Goal: Task Accomplishment & Management: Manage account settings

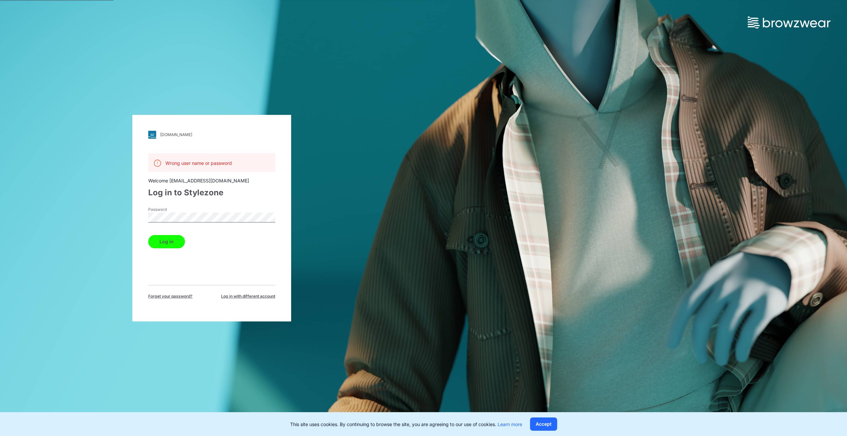
click at [174, 245] on button "Log in" at bounding box center [166, 241] width 37 height 13
click at [171, 244] on button "Log in" at bounding box center [166, 241] width 37 height 13
click at [241, 293] on span "Log in with different account" at bounding box center [248, 296] width 54 height 6
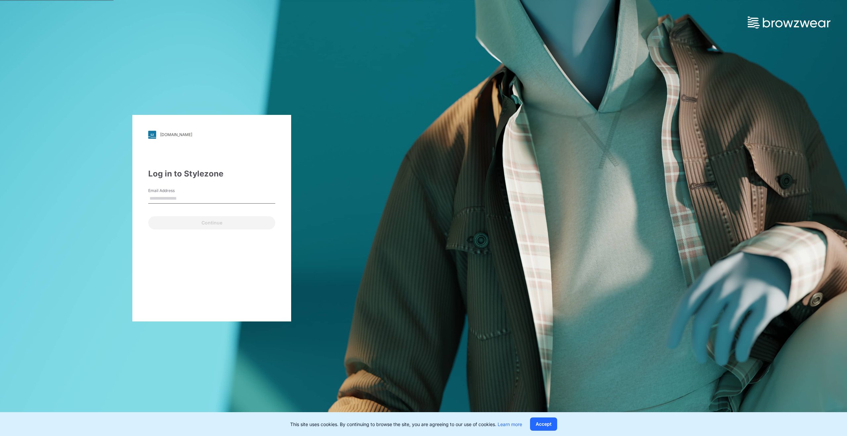
click at [184, 206] on div "Email Address" at bounding box center [211, 198] width 127 height 20
click at [183, 200] on input "Email Address" at bounding box center [211, 199] width 127 height 10
type input "**********"
click at [187, 230] on div "**********" at bounding box center [211, 218] width 159 height 206
click at [188, 223] on button "Continue" at bounding box center [211, 222] width 127 height 13
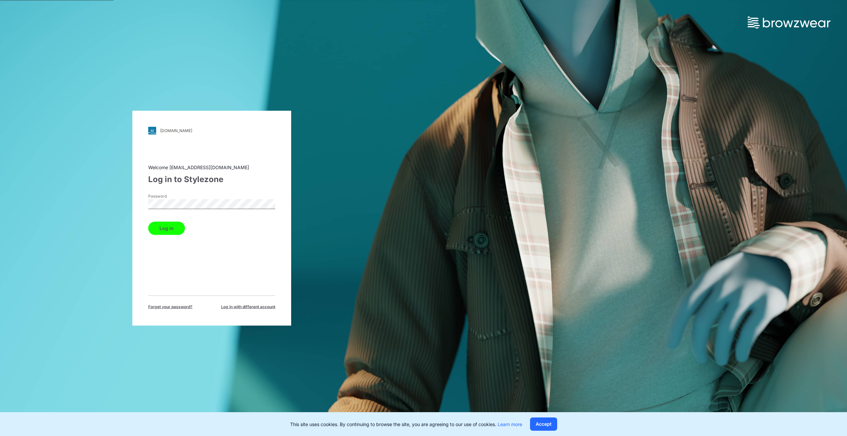
click at [174, 226] on button "Log in" at bounding box center [166, 227] width 37 height 13
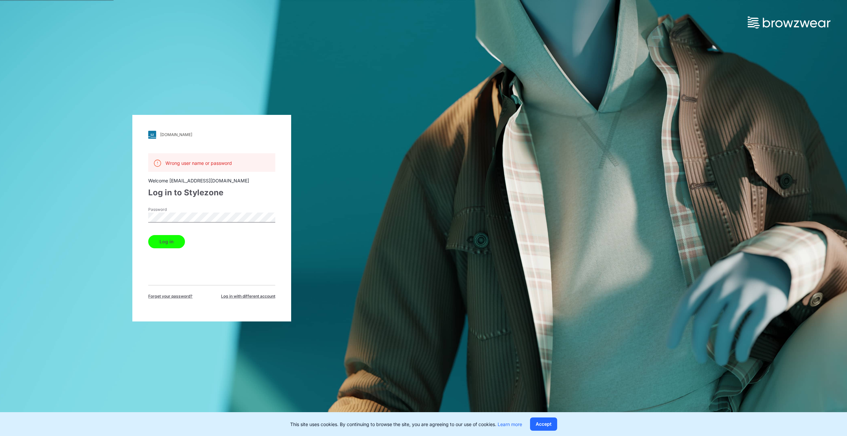
click at [205, 212] on div "Password" at bounding box center [211, 216] width 127 height 20
click at [161, 241] on button "Log in" at bounding box center [166, 241] width 37 height 13
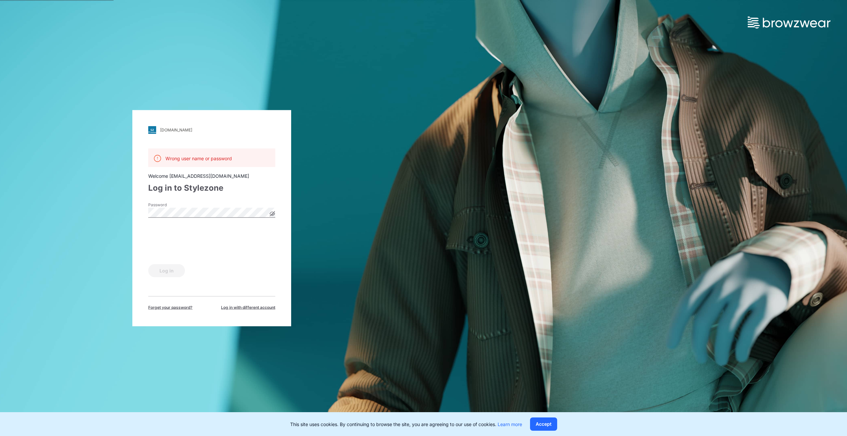
click at [273, 213] on icon at bounding box center [273, 214] width 2 height 2
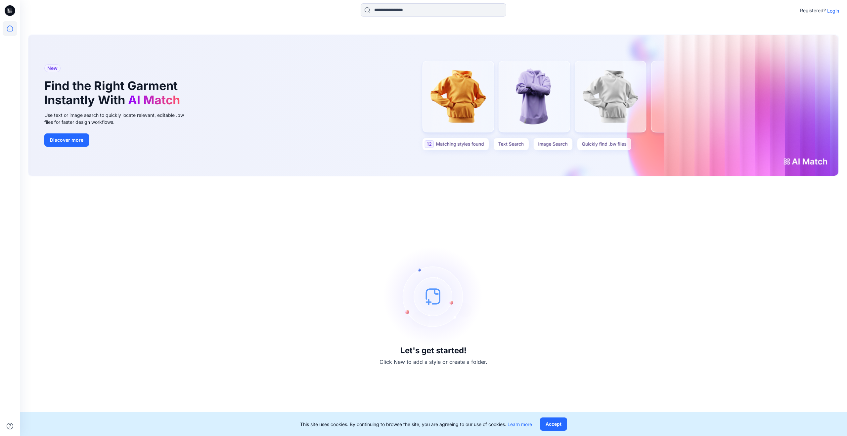
click at [831, 10] on p "Login" at bounding box center [833, 10] width 12 height 7
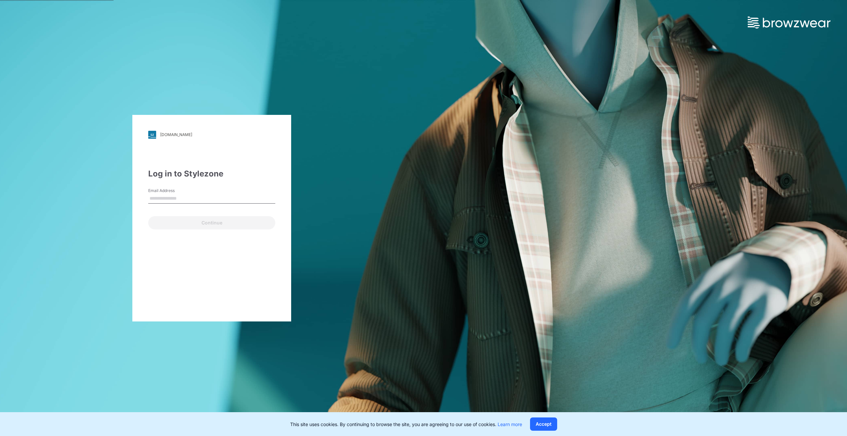
click at [163, 195] on input "Email Address" at bounding box center [211, 199] width 127 height 10
click at [153, 195] on input "Email Address" at bounding box center [211, 199] width 127 height 10
paste input "**********"
type input "**********"
click at [200, 222] on button "Continue" at bounding box center [211, 222] width 127 height 13
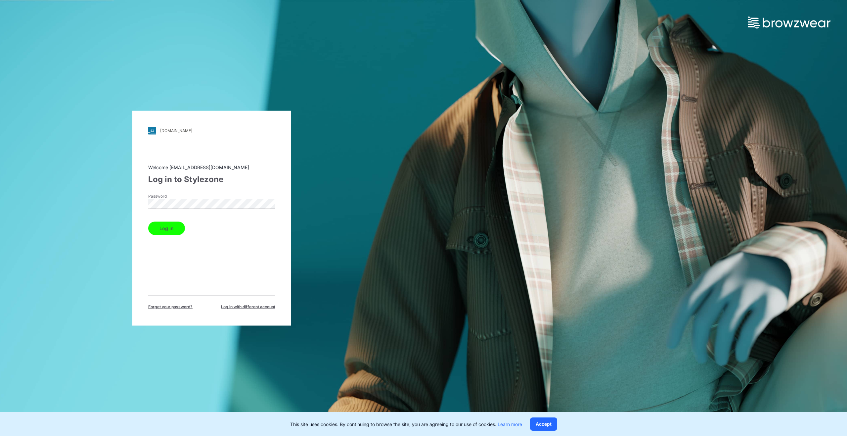
click at [172, 229] on button "Log in" at bounding box center [166, 227] width 37 height 13
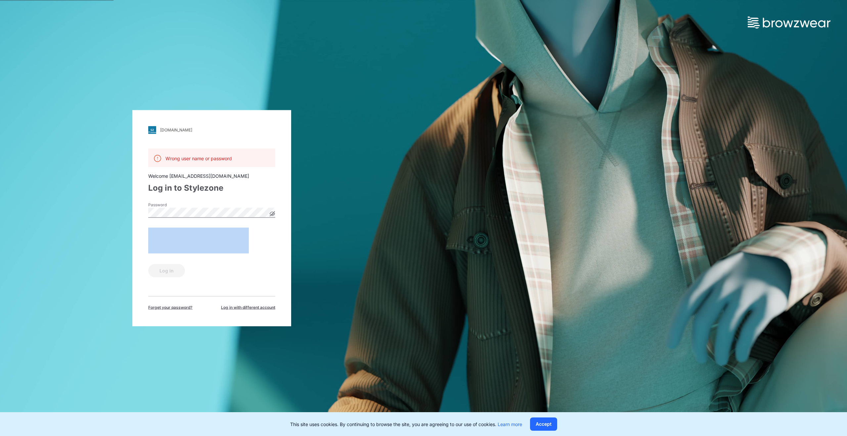
click at [272, 214] on icon at bounding box center [272, 213] width 5 height 5
click at [116, 216] on div "walmart.stylezone.com Loading... Wrong user name or password Welcome saea.wm_3d…" at bounding box center [211, 218] width 423 height 436
click at [206, 201] on div "Password" at bounding box center [211, 211] width 127 height 20
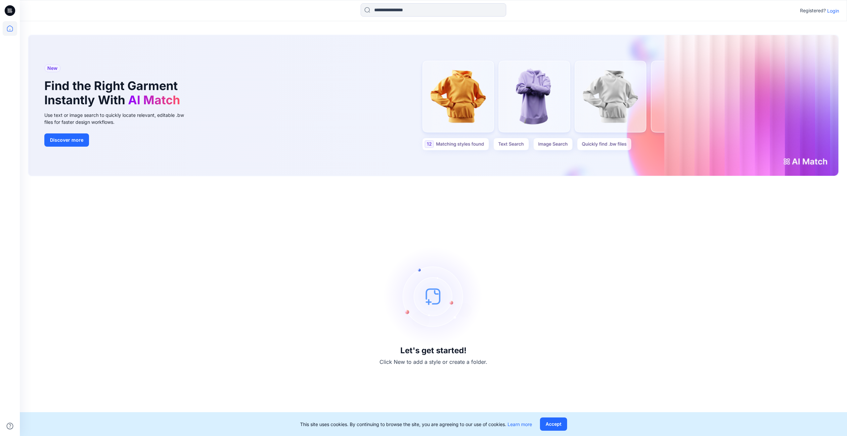
click at [831, 12] on p "Login" at bounding box center [833, 10] width 12 height 7
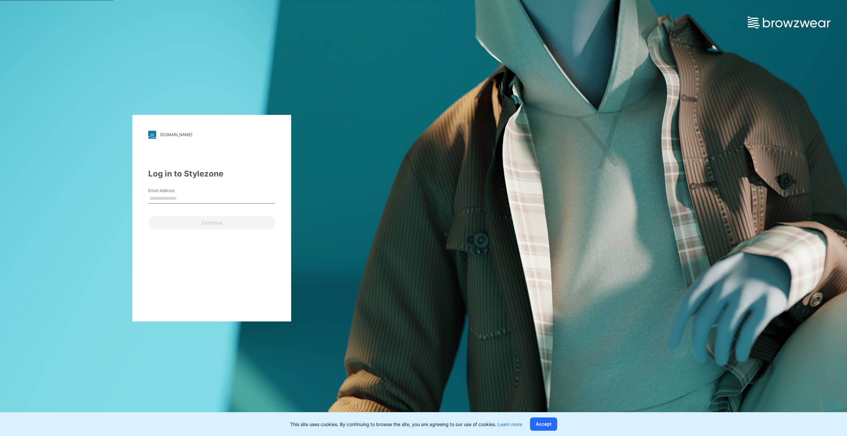
click at [180, 196] on input "Email Address" at bounding box center [211, 199] width 127 height 10
type input "**********"
click at [152, 221] on button "Continue" at bounding box center [211, 222] width 127 height 13
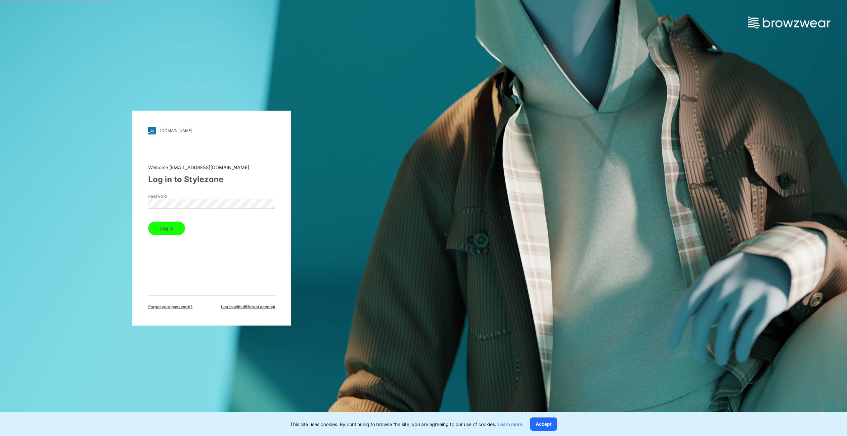
click at [31, 205] on div "walmart.stylezone.com Loading... Welcome saea.wm_3dteam@sae-a.com Log in to Sty…" at bounding box center [211, 218] width 423 height 436
click at [148, 270] on div "Welcome saea.wm_3dteam@sae-a.com Log in to Stylezone Password Log in Forget you…" at bounding box center [211, 236] width 127 height 146
click at [155, 231] on button "Log in" at bounding box center [166, 227] width 37 height 13
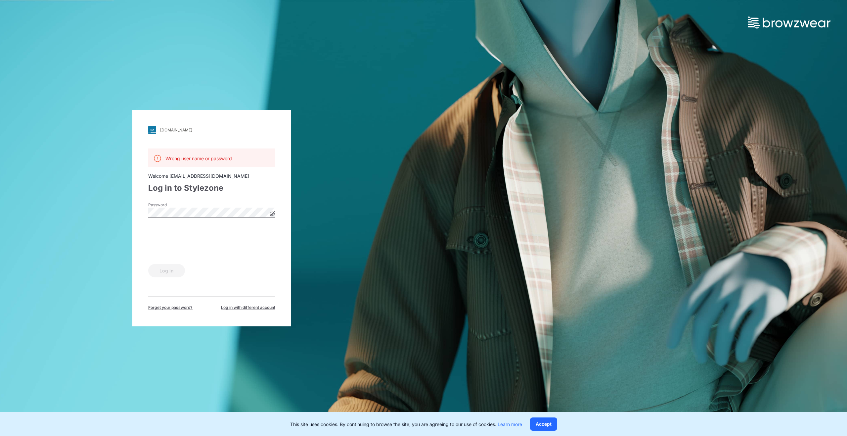
click at [270, 213] on icon at bounding box center [272, 213] width 5 height 5
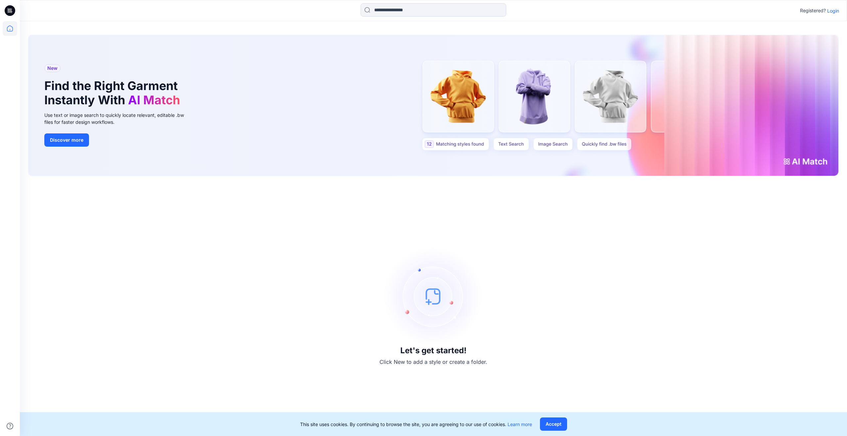
click at [831, 14] on p "Login" at bounding box center [833, 10] width 12 height 7
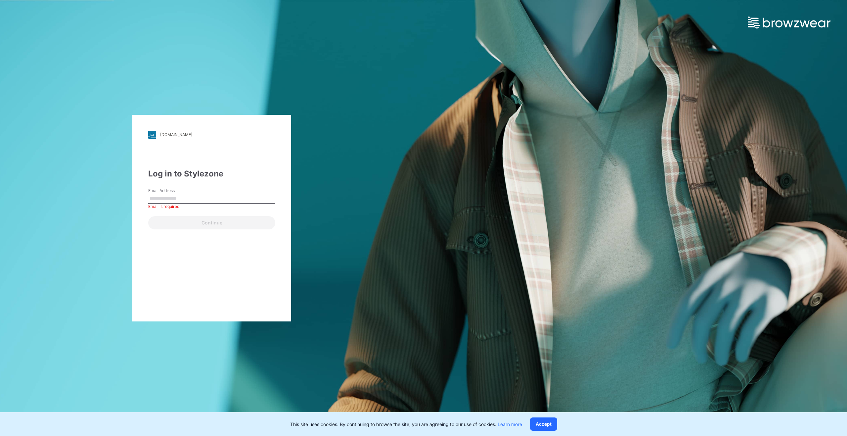
click at [173, 195] on input "Email Address" at bounding box center [211, 199] width 127 height 10
paste input "**********"
type input "**********"
drag, startPoint x: 248, startPoint y: 176, endPoint x: 246, endPoint y: 183, distance: 6.8
click at [248, 176] on div "Log in to Stylezone" at bounding box center [211, 174] width 127 height 12
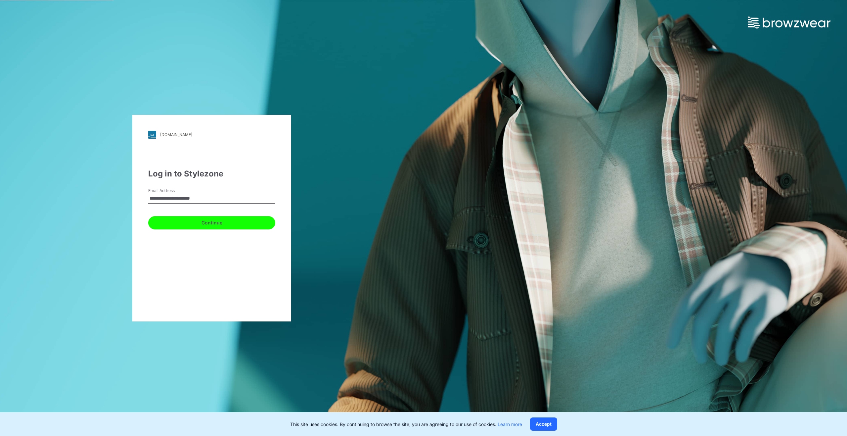
click at [216, 222] on button "Continue" at bounding box center [211, 222] width 127 height 13
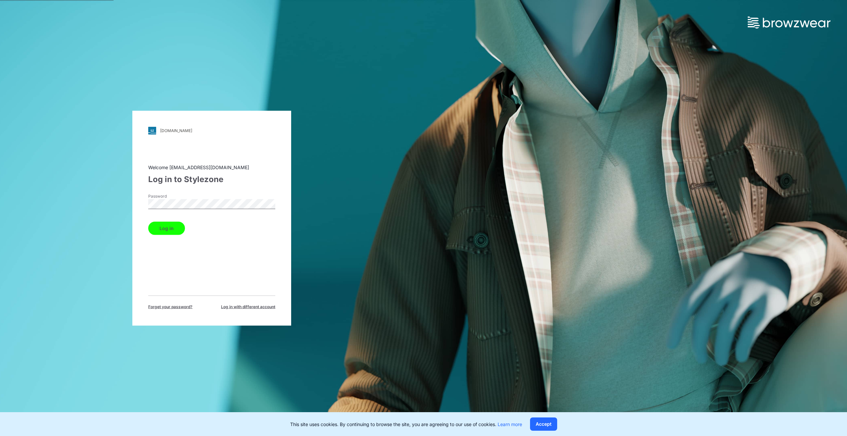
click at [69, 211] on div "walmart.stylezone.com Loading... Welcome saea.wm_3dteam@sae-a.com Log in to Sty…" at bounding box center [211, 218] width 423 height 436
click at [149, 192] on div "Welcome saea.wm_3dteam@sae-a.com Log in to Stylezone Password Log in Forget you…" at bounding box center [211, 236] width 127 height 146
click at [164, 228] on button "Log in" at bounding box center [166, 227] width 37 height 13
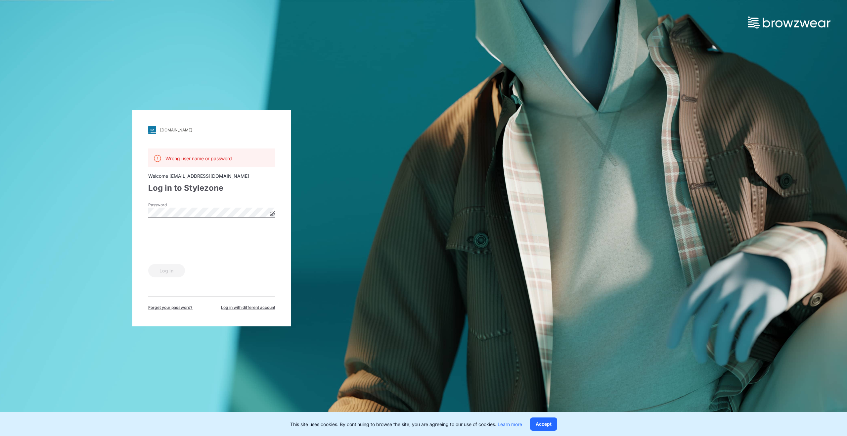
click at [270, 213] on icon at bounding box center [272, 213] width 5 height 5
click at [272, 213] on icon at bounding box center [272, 213] width 2 height 2
click at [272, 213] on icon at bounding box center [272, 213] width 5 height 5
click at [125, 215] on div "walmart.stylezone.com Loading... Wrong user name or password Welcome saea.wm_3d…" at bounding box center [211, 218] width 423 height 436
click at [195, 199] on div "Wrong user name or password Welcome saea.wm_3dteam@sae-a.com Log in to Stylezon…" at bounding box center [211, 229] width 127 height 162
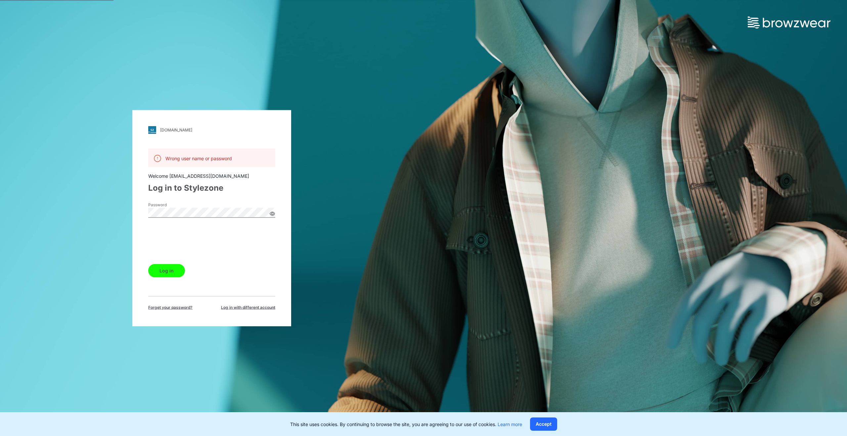
click at [164, 269] on button "Log in" at bounding box center [166, 270] width 37 height 13
